Goal: Task Accomplishment & Management: Manage account settings

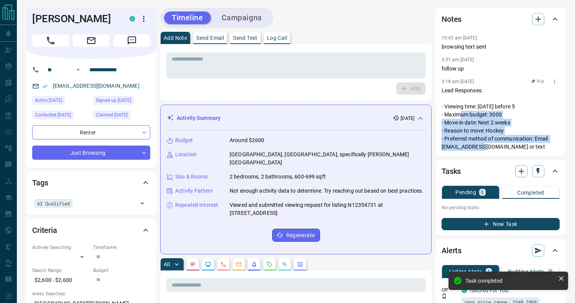
drag, startPoint x: 466, startPoint y: 116, endPoint x: 484, endPoint y: 144, distance: 33.8
click at [485, 144] on p "Lead Responses: - Viewing time: [DATE] before 5 - Maximum budget: 3000 - Move-i…" at bounding box center [501, 119] width 118 height 64
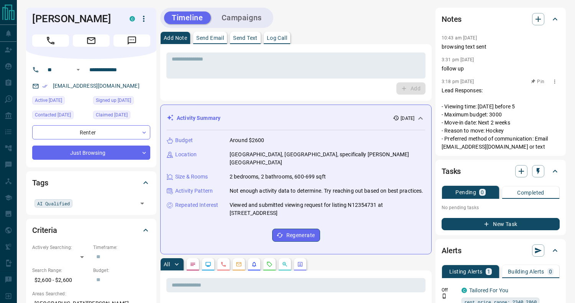
click at [477, 131] on p "Lead Responses: - Viewing time: [DATE] before 5 - Maximum budget: 3000 - Move-i…" at bounding box center [501, 119] width 118 height 64
click at [496, 134] on p "Lead Responses: - Viewing time: [DATE] before 5 - Maximum budget: 3000 - Move-i…" at bounding box center [501, 119] width 118 height 64
click at [491, 125] on p "Lead Responses: - Viewing time: [DATE] before 5 - Maximum budget: 3000 - Move-i…" at bounding box center [501, 119] width 118 height 64
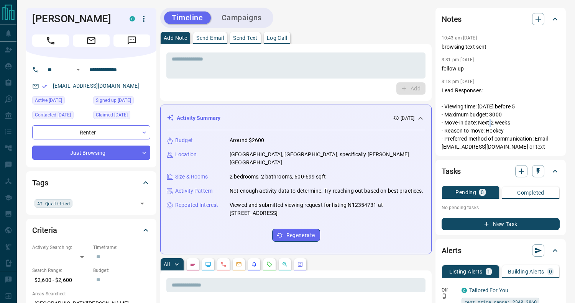
click at [244, 40] on p "Send Text" at bounding box center [245, 37] width 25 height 5
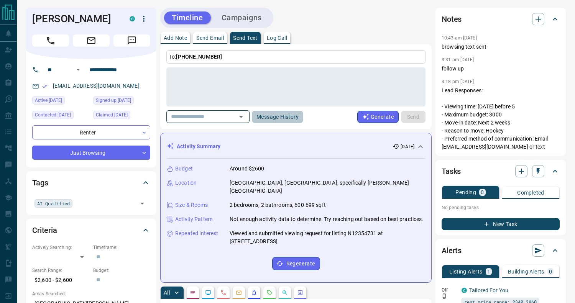
click at [286, 114] on button "Message History" at bounding box center [277, 117] width 51 height 12
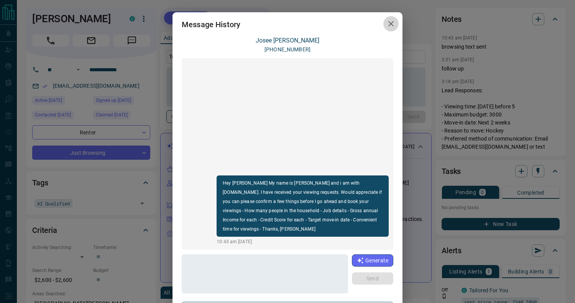
click at [394, 22] on icon "button" at bounding box center [391, 23] width 9 height 9
